Goal: Transaction & Acquisition: Purchase product/service

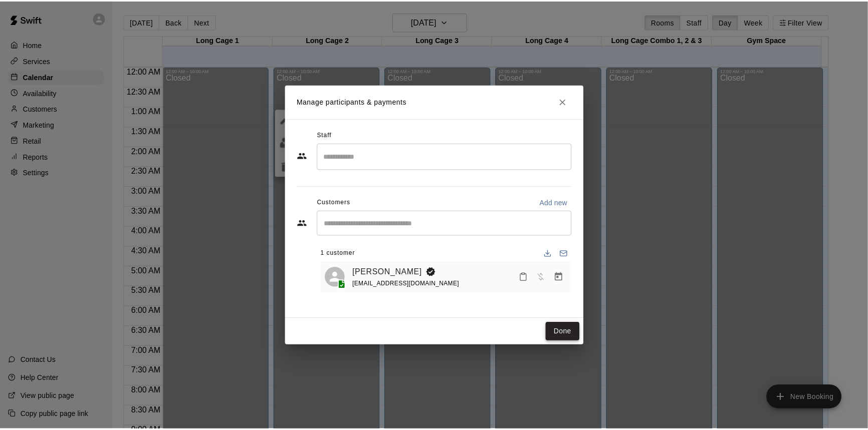
scroll to position [556, 0]
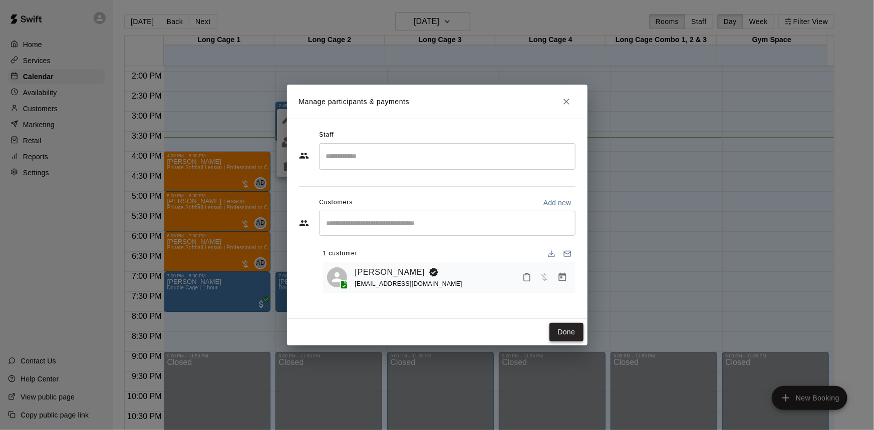
click at [565, 332] on button "Done" at bounding box center [567, 332] width 34 height 19
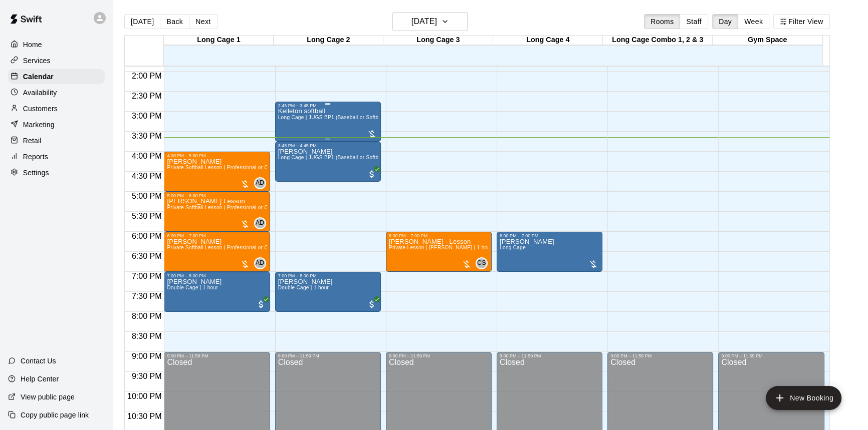
click at [371, 127] on div at bounding box center [372, 133] width 10 height 12
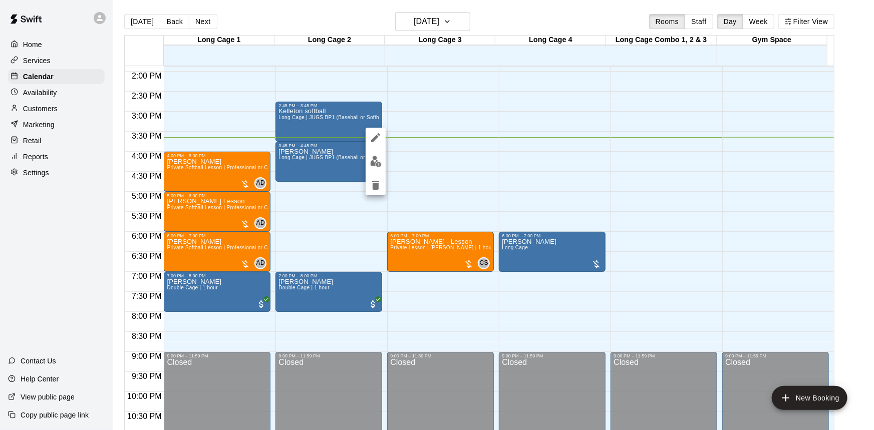
click at [380, 165] on img "edit" at bounding box center [376, 162] width 12 height 12
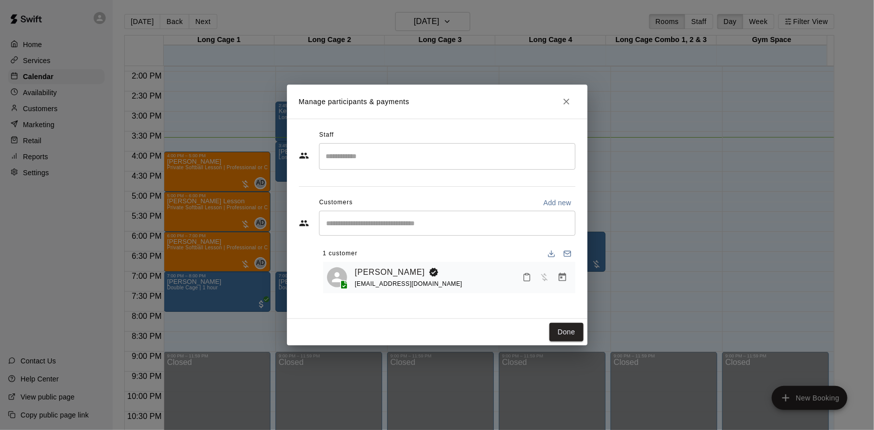
click at [563, 276] on icon "Manage bookings & payment" at bounding box center [563, 277] width 8 height 9
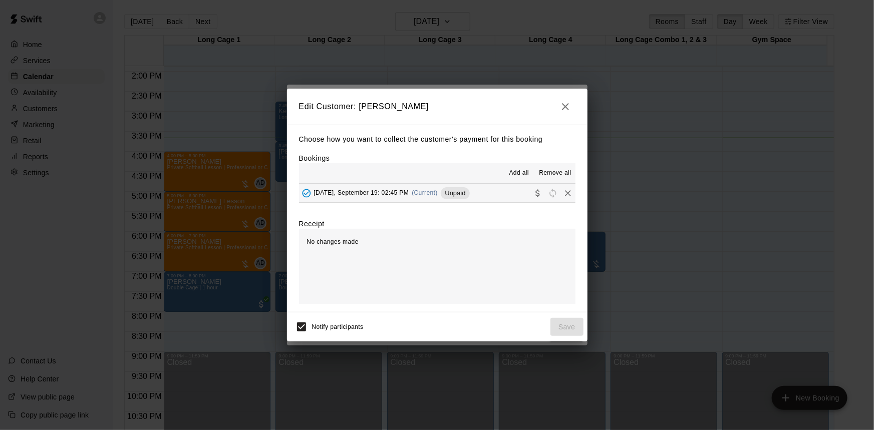
click at [511, 211] on div "Choose how you want to collect the customer's payment for this booking Bookings…" at bounding box center [437, 219] width 301 height 188
click at [498, 192] on button "[DATE], September 19: 02:45 PM (Current) Unpaid" at bounding box center [437, 193] width 277 height 19
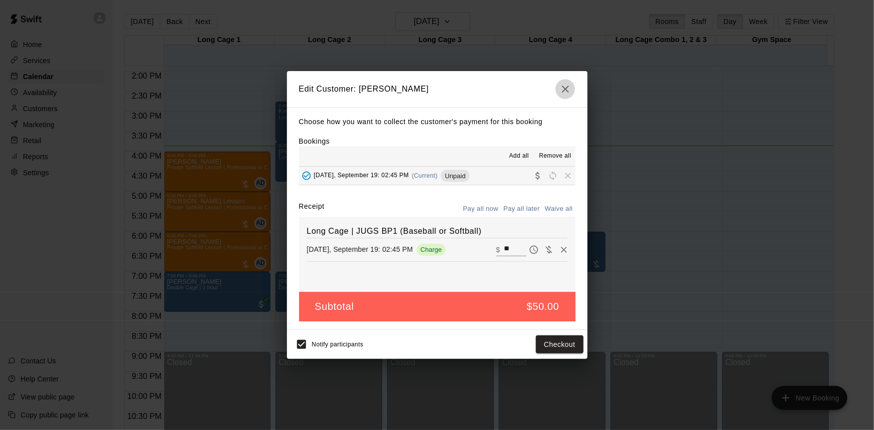
click at [570, 89] on icon "button" at bounding box center [566, 89] width 12 height 12
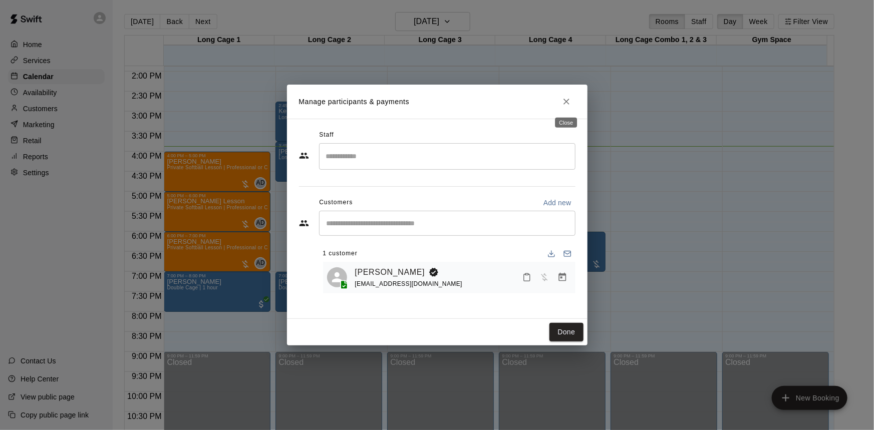
click at [570, 101] on icon "Close" at bounding box center [567, 102] width 10 height 10
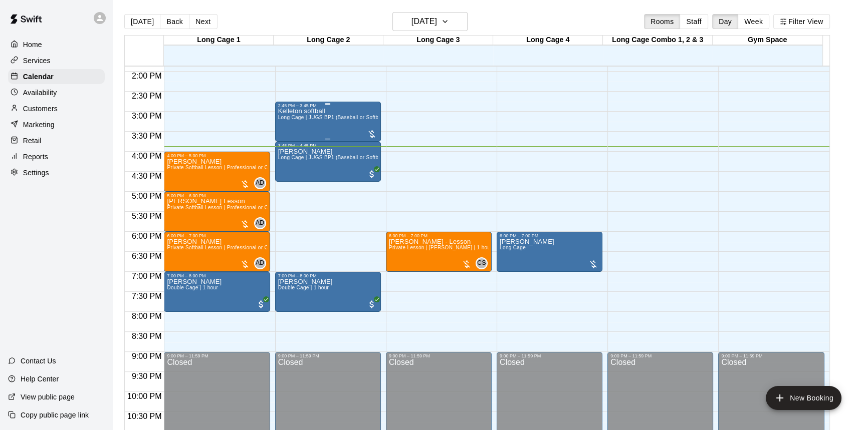
click at [368, 130] on div at bounding box center [372, 134] width 10 height 10
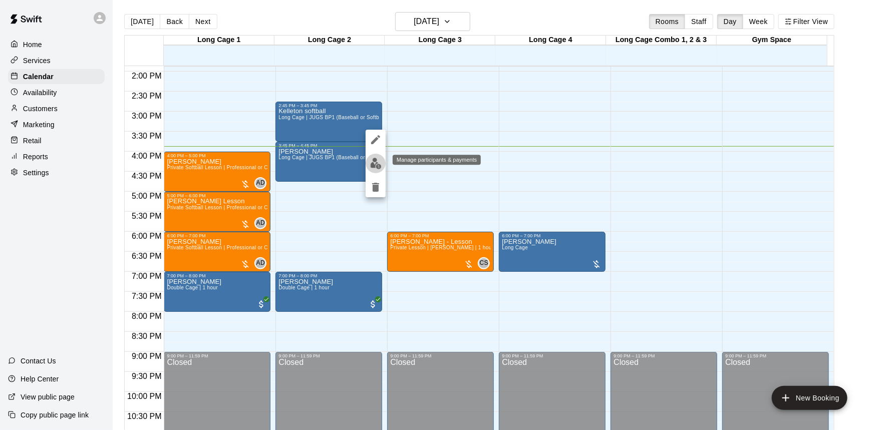
click at [372, 164] on img "edit" at bounding box center [376, 164] width 12 height 12
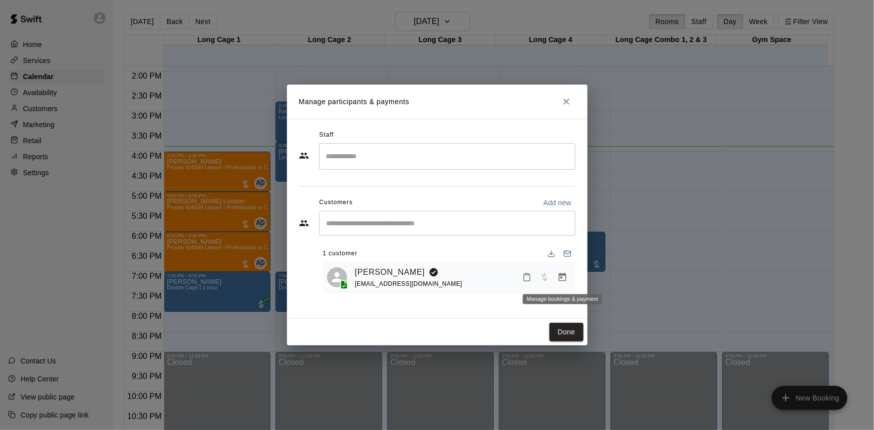
click at [563, 281] on icon "Manage bookings & payment" at bounding box center [563, 277] width 8 height 9
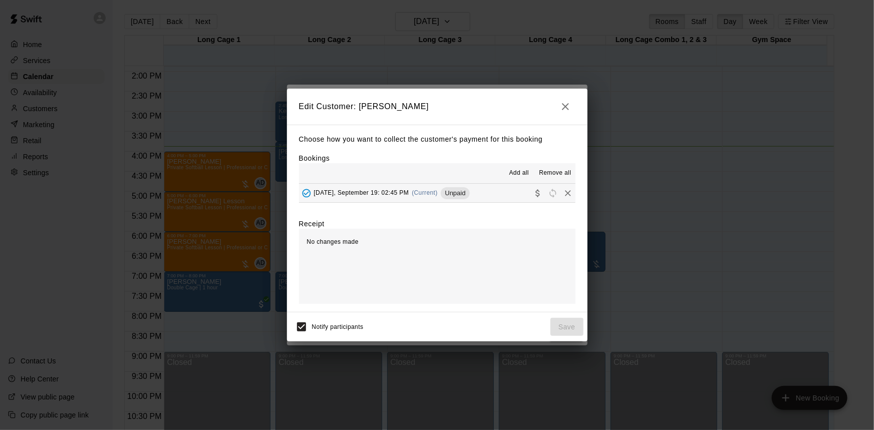
click at [415, 194] on span "(Current)" at bounding box center [425, 192] width 26 height 7
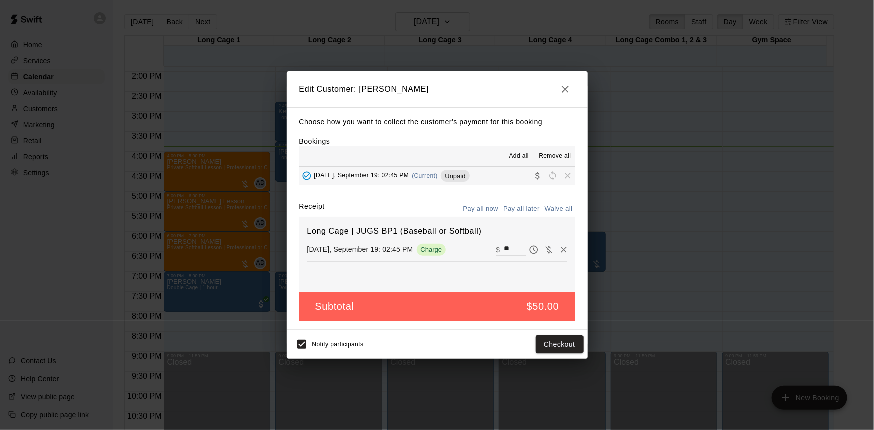
click at [471, 209] on button "Pay all now" at bounding box center [481, 209] width 41 height 16
click at [561, 340] on button "Checkout" at bounding box center [559, 345] width 47 height 19
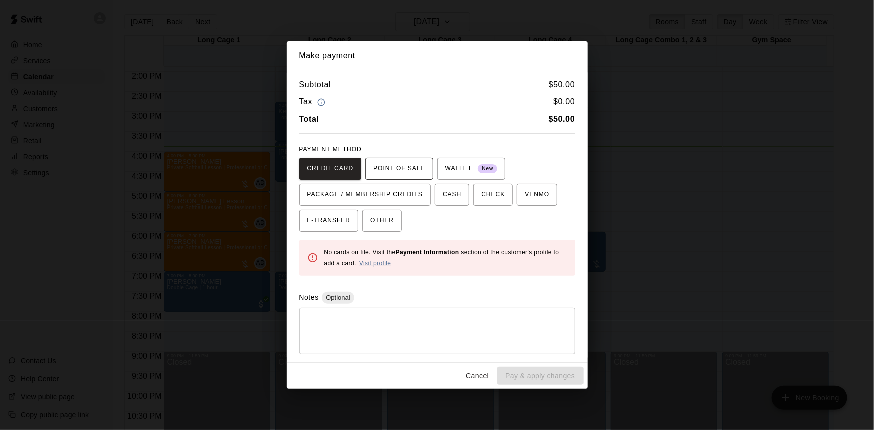
click at [396, 169] on span "POINT OF SALE" at bounding box center [399, 169] width 52 height 16
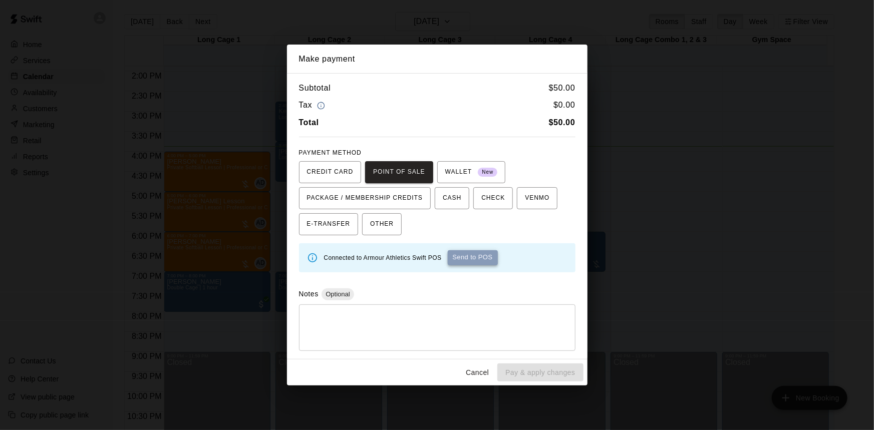
click at [482, 258] on button "Send to POS" at bounding box center [473, 258] width 50 height 15
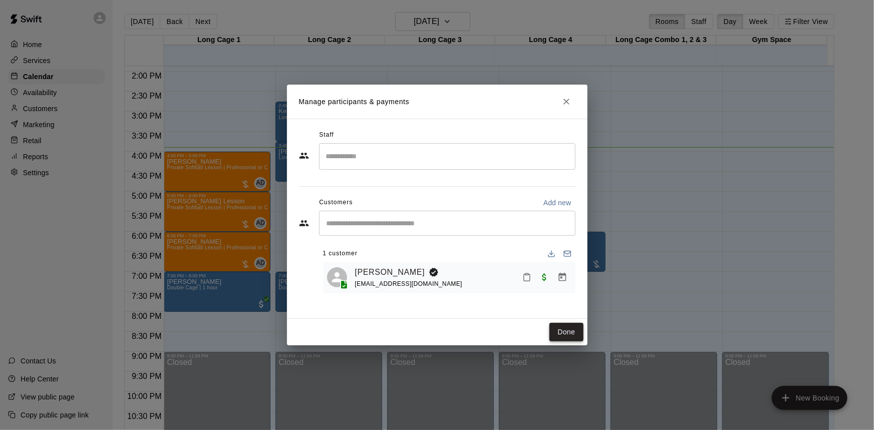
click at [555, 326] on button "Done" at bounding box center [567, 332] width 34 height 19
